Goal: Task Accomplishment & Management: Manage account settings

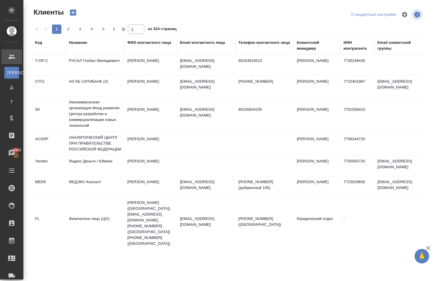
select select "RU"
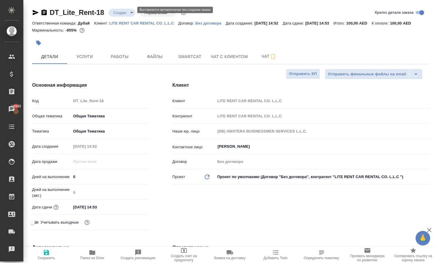
select select "RU"
click at [119, 60] on span "Работы" at bounding box center [120, 56] width 28 height 7
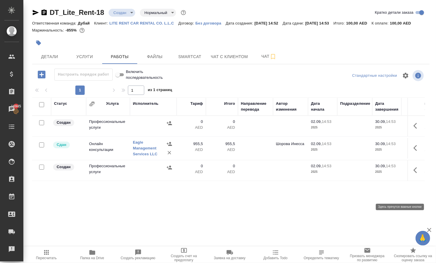
click at [410, 177] on button "button" at bounding box center [417, 170] width 14 height 14
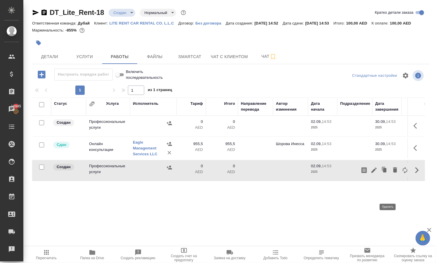
click at [392, 173] on icon "button" at bounding box center [395, 169] width 7 height 7
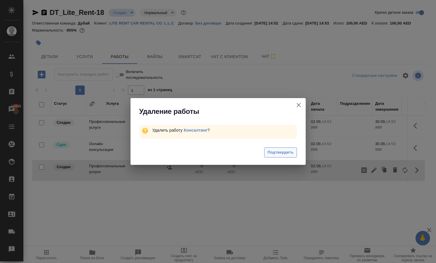
click at [288, 156] on span "Подтвердить" at bounding box center [281, 152] width 26 height 7
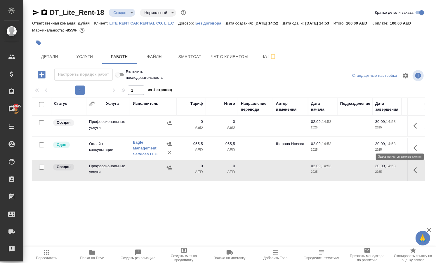
click at [414, 129] on icon "button" at bounding box center [417, 125] width 7 height 7
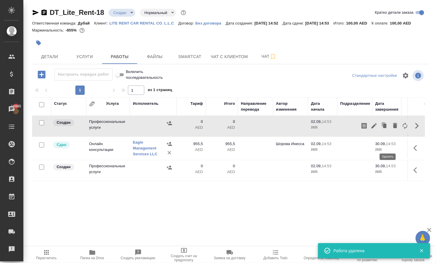
click at [393, 128] on icon "button" at bounding box center [395, 125] width 4 height 5
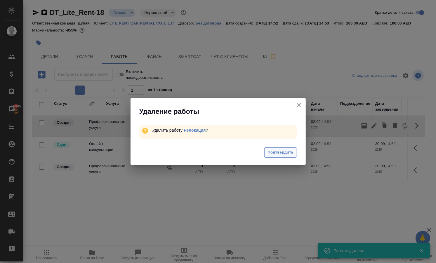
click at [282, 150] on button "Подтвердить" at bounding box center [280, 152] width 32 height 10
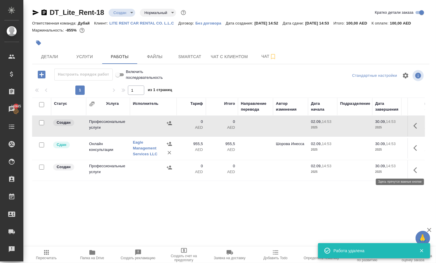
click at [414, 152] on icon "button" at bounding box center [417, 148] width 7 height 7
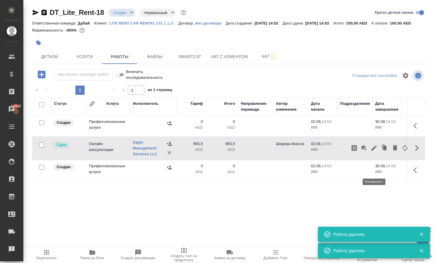
click at [383, 150] on icon "button" at bounding box center [385, 148] width 4 height 4
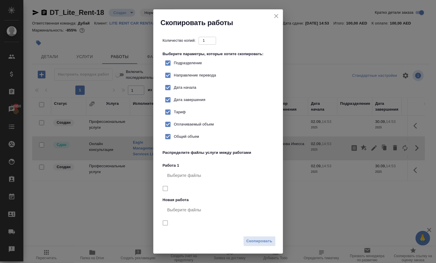
click at [172, 118] on input "Тариф" at bounding box center [168, 112] width 12 height 12
checkbox input "false"
click at [272, 238] on span "Скопировать" at bounding box center [260, 241] width 26 height 7
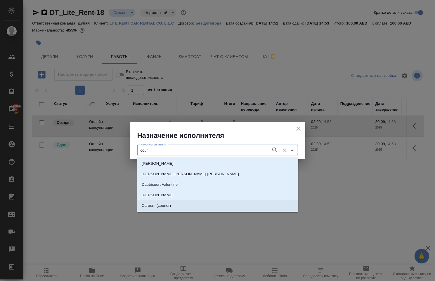
click at [158, 206] on p "Careem (courier)" at bounding box center [156, 206] width 29 height 6
type input "Careem (courier)"
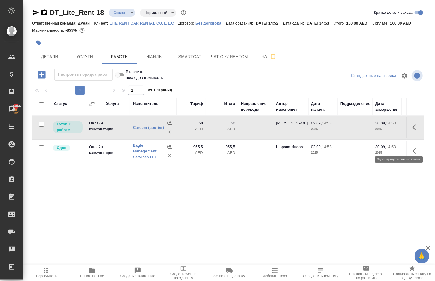
click at [412, 131] on icon "button" at bounding box center [415, 127] width 7 height 7
click at [370, 130] on icon "button" at bounding box center [372, 127] width 5 height 5
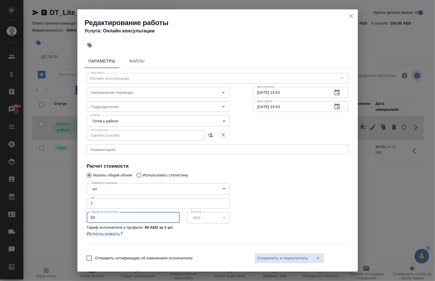
drag, startPoint x: 97, startPoint y: 224, endPoint x: 41, endPoint y: 221, distance: 55.8
click at [41, 221] on div "Редактирование работы Услуга: Онлайн консультации Параметры Файлы Вид работ [PE…" at bounding box center [217, 140] width 435 height 281
paste input "19.69"
type input "19.69"
click at [271, 255] on span "Сохранить и пересчитать" at bounding box center [283, 258] width 51 height 7
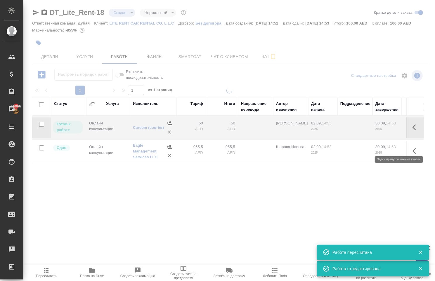
click at [412, 131] on icon "button" at bounding box center [415, 127] width 7 height 7
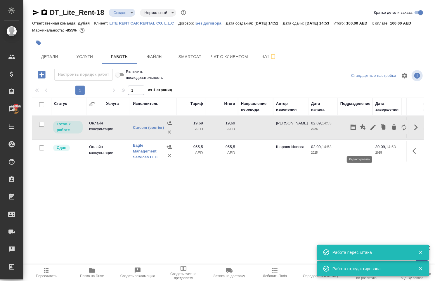
click at [369, 131] on icon "button" at bounding box center [372, 127] width 7 height 7
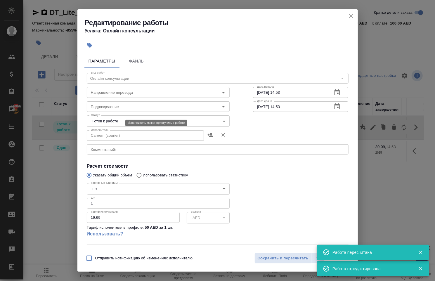
click at [94, 122] on body "🙏 .cls-1 fill:#fff; AWATERA [PERSON_NAME] Спецификации Заказы 16966 Чаты Todo П…" at bounding box center [217, 140] width 435 height 281
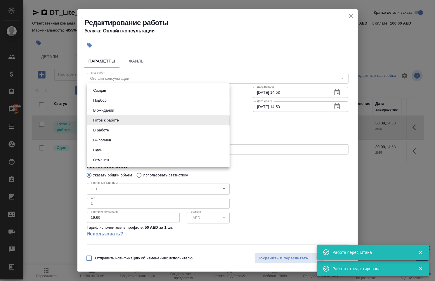
click at [111, 154] on li "Сдан" at bounding box center [158, 150] width 143 height 10
type input "closed"
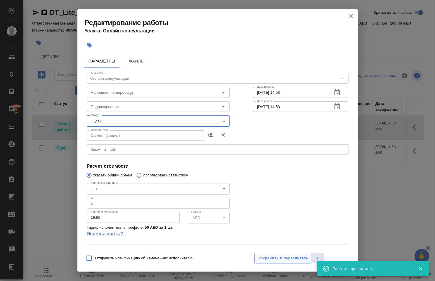
click at [282, 254] on button "Сохранить и пересчитать" at bounding box center [282, 258] width 57 height 11
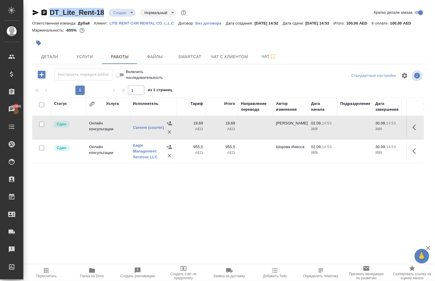
drag, startPoint x: 54, startPoint y: 7, endPoint x: 109, endPoint y: 10, distance: 55.6
click at [109, 10] on div "DT_Lite_Rent-18 Создан new Нормальный normal Кратко детали заказа Ответственная…" at bounding box center [230, 122] width 403 height 244
copy link "DT_Lite_Rent-18"
click at [48, 269] on icon "button" at bounding box center [46, 270] width 7 height 7
